Goal: Task Accomplishment & Management: Use online tool/utility

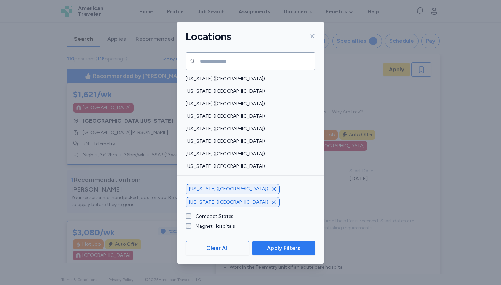
scroll to position [148, 0]
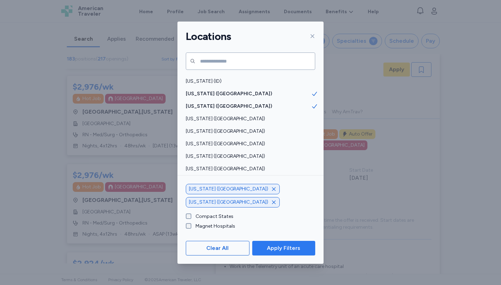
click at [273, 247] on span "Apply Filters" at bounding box center [283, 248] width 33 height 8
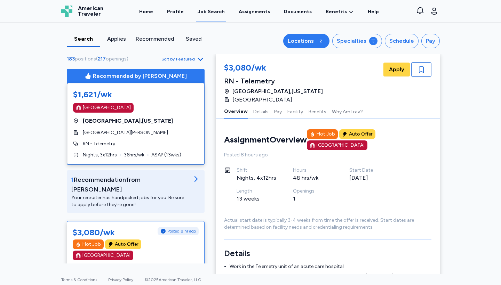
click at [314, 38] on div "Locations" at bounding box center [300, 41] width 26 height 8
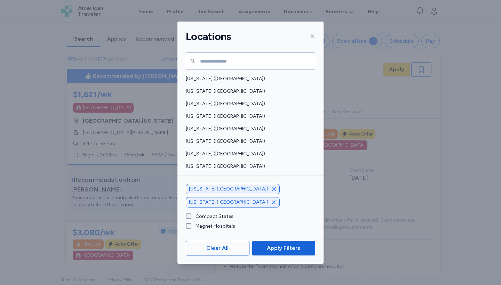
click at [272, 190] on icon "button" at bounding box center [273, 188] width 3 height 3
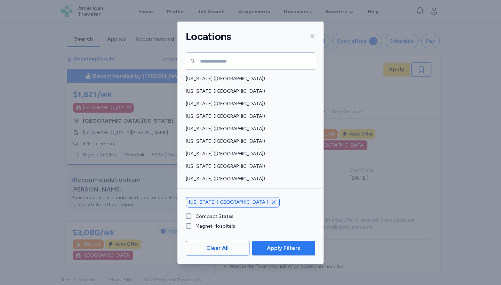
click at [284, 250] on span "Apply Filters" at bounding box center [283, 248] width 33 height 8
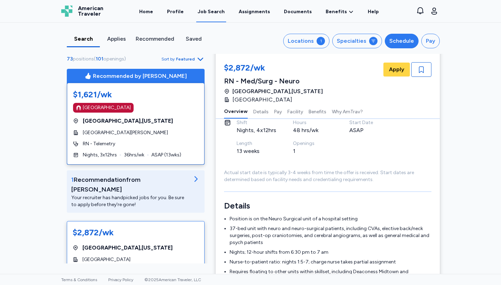
click at [408, 44] on div "Schedule" at bounding box center [401, 41] width 25 height 8
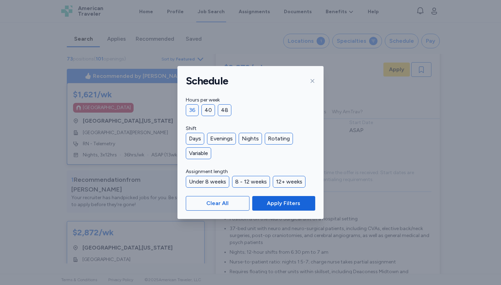
click at [190, 106] on div "36" at bounding box center [192, 110] width 13 height 12
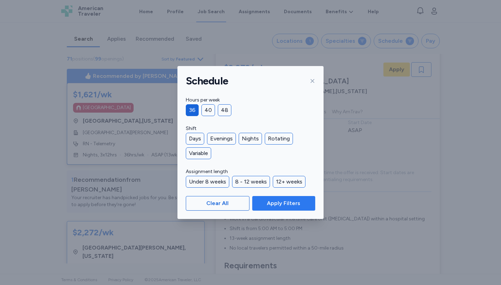
scroll to position [1, 0]
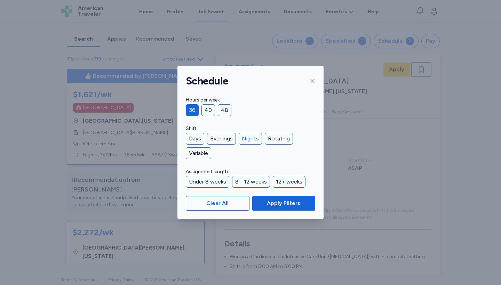
click at [252, 134] on div "Nights" at bounding box center [249, 139] width 23 height 12
click at [276, 197] on button "Apply Filters" at bounding box center [283, 203] width 63 height 15
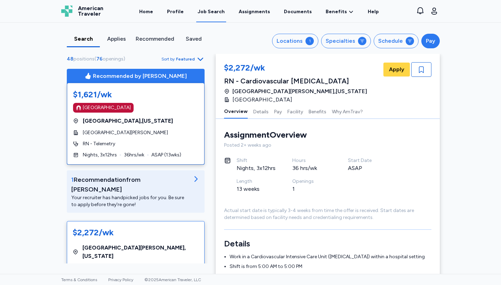
click at [431, 40] on div "Pay" at bounding box center [429, 41] width 9 height 8
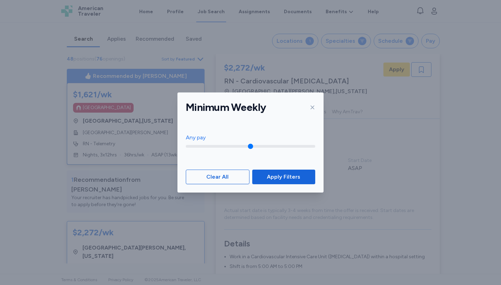
click at [309, 106] on div at bounding box center [311, 107] width 8 height 11
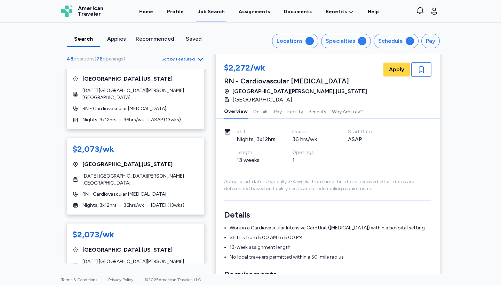
scroll to position [835, 0]
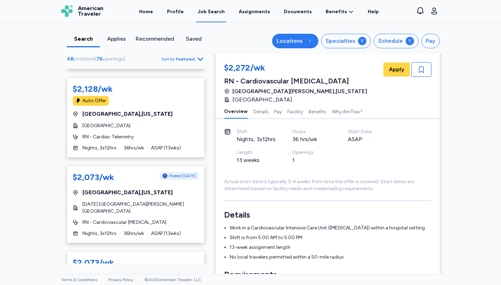
click at [309, 36] on button "Locations 1" at bounding box center [295, 41] width 46 height 15
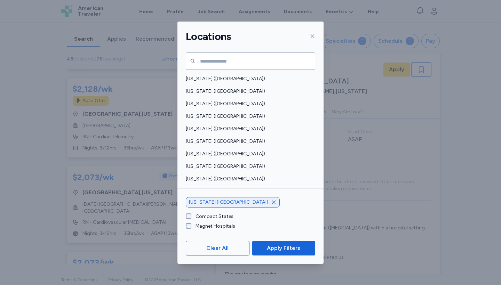
click at [220, 198] on div "[US_STATE] ([GEOGRAPHIC_DATA])" at bounding box center [233, 202] width 94 height 10
click at [219, 205] on div "[US_STATE] ([GEOGRAPHIC_DATA])" at bounding box center [233, 202] width 94 height 10
click at [219, 199] on div "[US_STATE] ([GEOGRAPHIC_DATA])" at bounding box center [233, 202] width 94 height 10
click at [271, 201] on icon "button" at bounding box center [274, 203] width 6 height 6
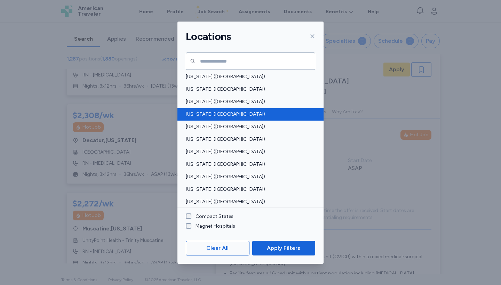
scroll to position [109, 0]
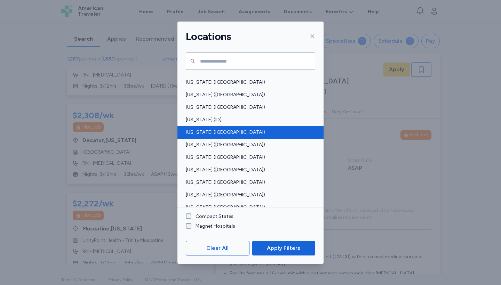
click at [212, 131] on span "[US_STATE] ([GEOGRAPHIC_DATA])" at bounding box center [248, 132] width 125 height 7
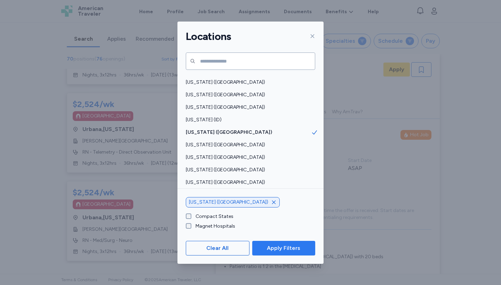
click at [276, 248] on span "Apply Filters" at bounding box center [283, 248] width 33 height 8
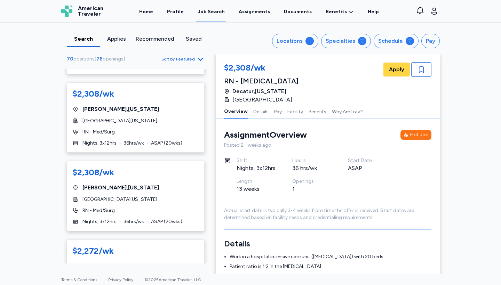
scroll to position [3078, 0]
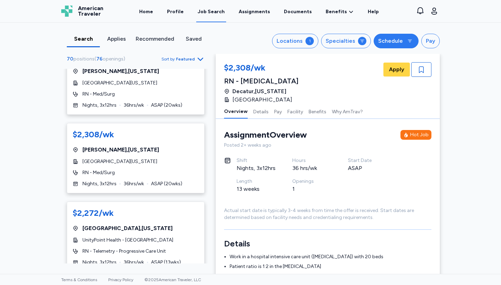
click at [400, 42] on div "Schedule" at bounding box center [390, 41] width 25 height 8
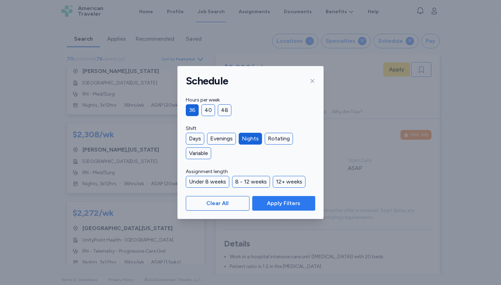
click at [270, 208] on button "Apply Filters" at bounding box center [283, 203] width 63 height 15
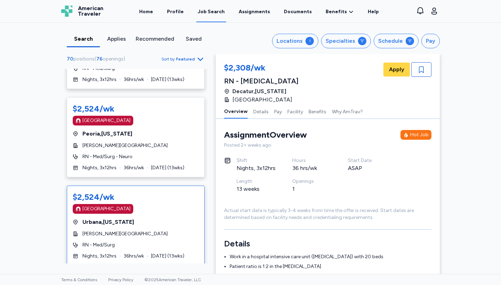
scroll to position [650, 0]
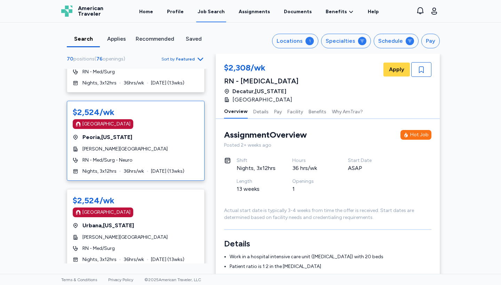
click at [155, 133] on div "[GEOGRAPHIC_DATA] , [US_STATE]" at bounding box center [136, 137] width 126 height 8
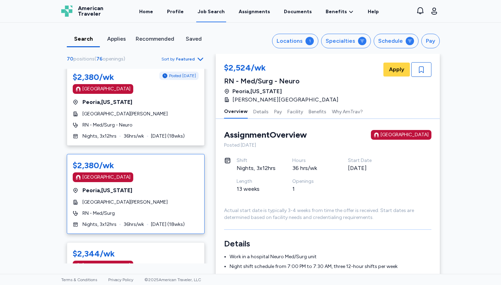
scroll to position [2328, 0]
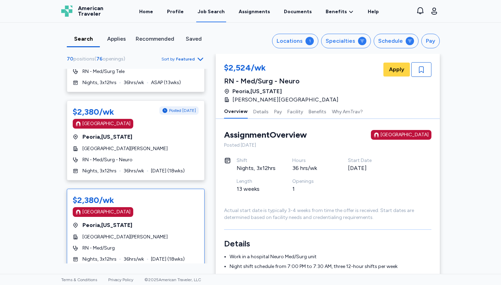
click at [142, 221] on div "[GEOGRAPHIC_DATA] , [US_STATE]" at bounding box center [136, 225] width 126 height 8
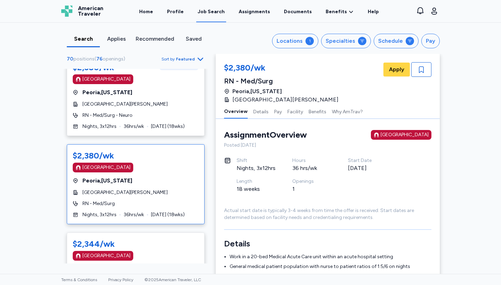
scroll to position [2380, 0]
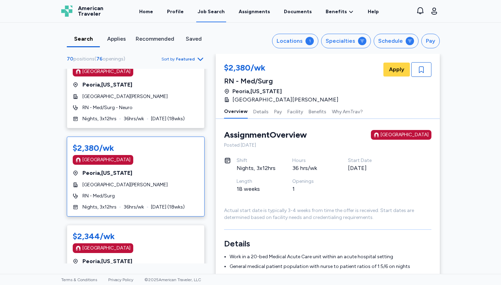
click at [143, 181] on span "[GEOGRAPHIC_DATA][PERSON_NAME]" at bounding box center [124, 184] width 85 height 7
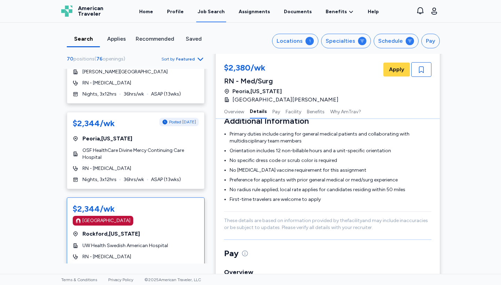
scroll to position [2669, 0]
click at [143, 230] on div "[GEOGRAPHIC_DATA] , [US_STATE]" at bounding box center [136, 234] width 126 height 8
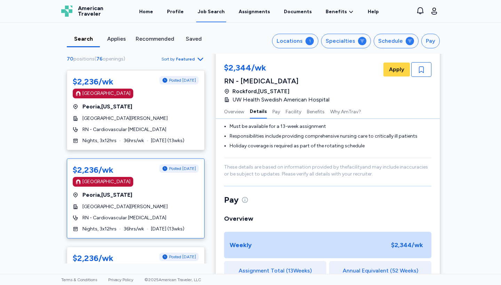
scroll to position [3736, 0]
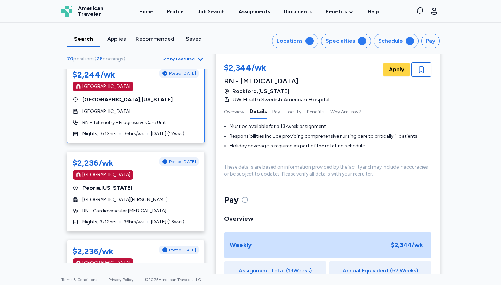
click at [173, 96] on div "[GEOGRAPHIC_DATA] , [US_STATE]" at bounding box center [136, 100] width 126 height 8
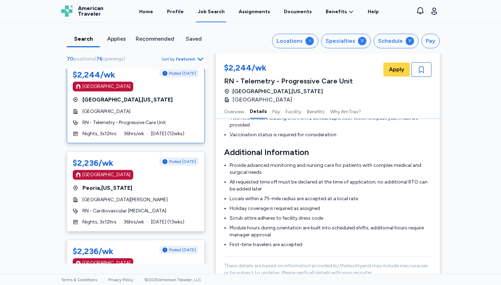
scroll to position [264, 0]
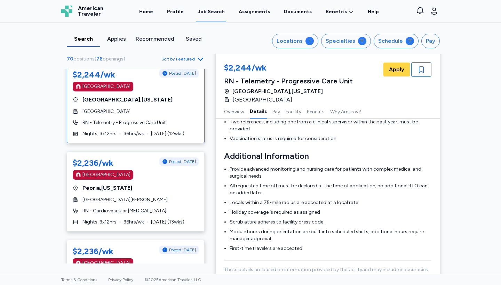
click at [144, 130] on span "36 hrs/wk" at bounding box center [133, 133] width 21 height 7
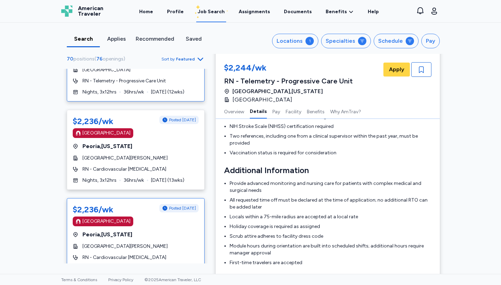
scroll to position [3779, 0]
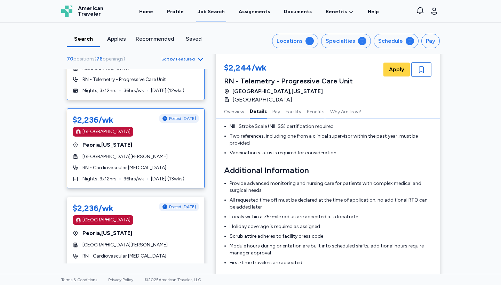
click at [153, 141] on div "[GEOGRAPHIC_DATA] , [US_STATE]" at bounding box center [136, 145] width 126 height 8
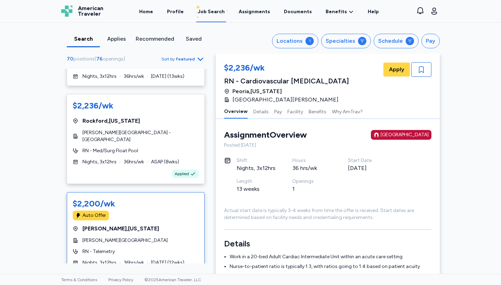
scroll to position [4234, 0]
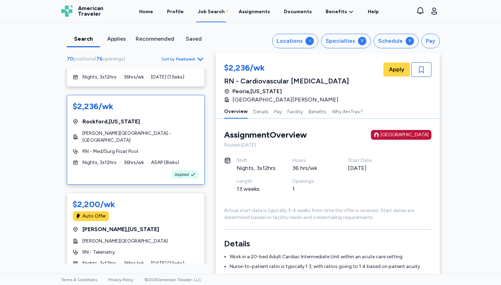
click at [124, 159] on span "36 hrs/wk" at bounding box center [133, 162] width 21 height 7
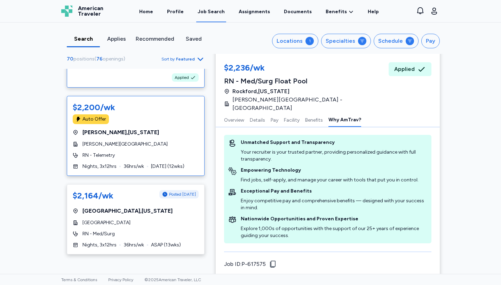
scroll to position [4331, 0]
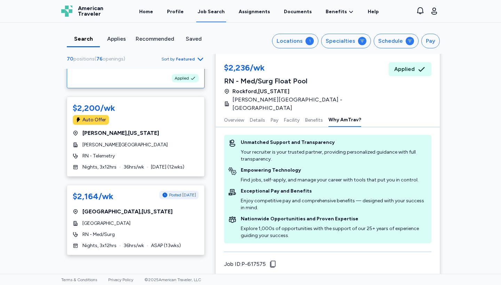
click at [201, 264] on icon "Go to next 50 jobs" at bounding box center [200, 268] width 8 height 8
